Goal: Find specific page/section: Find specific page/section

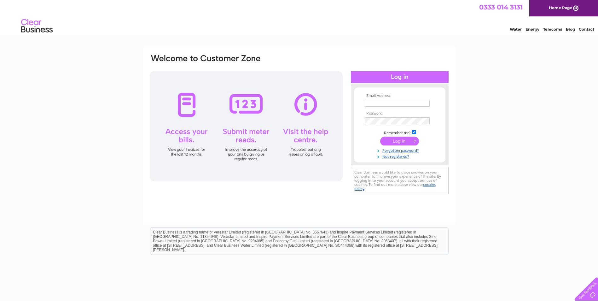
type input "[EMAIL_ADDRESS][DOMAIN_NAME]"
click at [399, 138] on input "submit" at bounding box center [399, 140] width 39 height 9
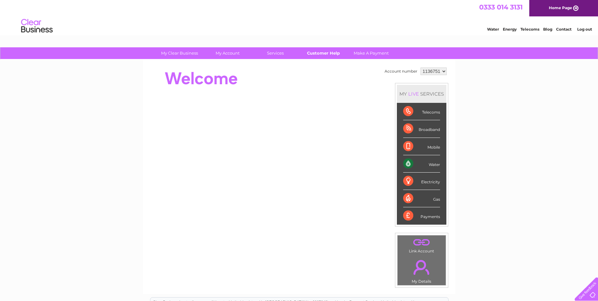
click at [321, 52] on link "Customer Help" at bounding box center [323, 53] width 52 height 12
